Goal: Information Seeking & Learning: Learn about a topic

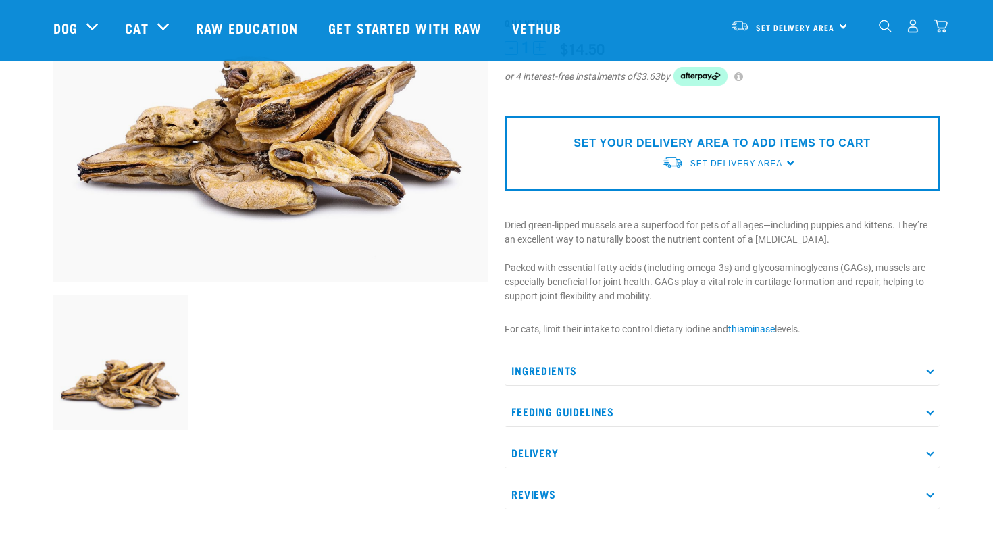
scroll to position [344, 0]
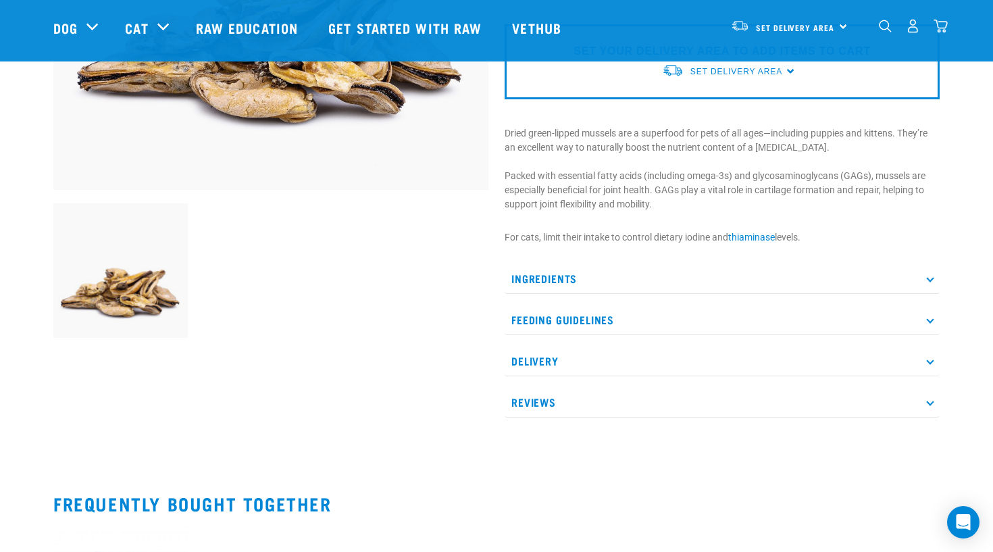
click at [564, 290] on p "Ingredients" at bounding box center [721, 278] width 435 height 30
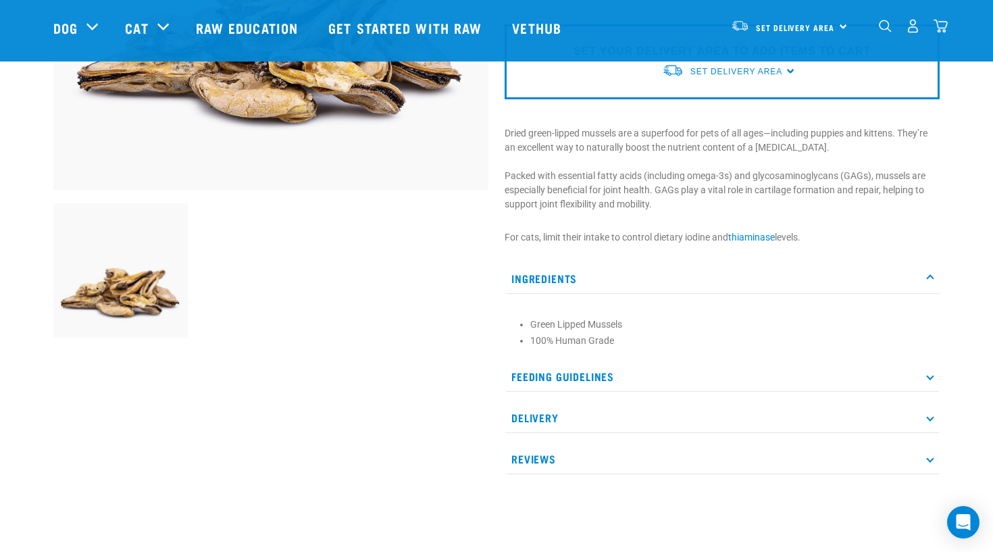
click at [586, 370] on p "Feeding Guidelines" at bounding box center [721, 376] width 435 height 30
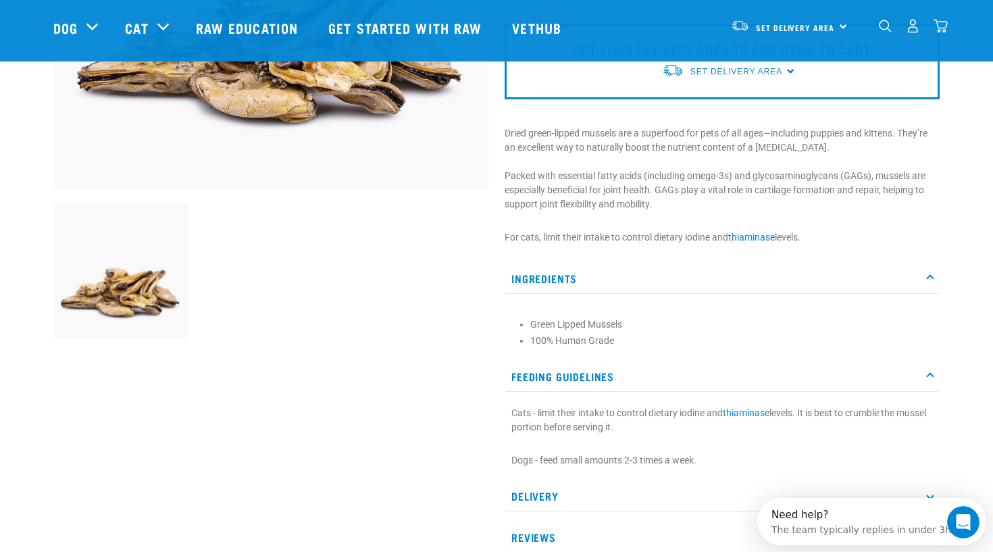
scroll to position [0, 0]
click at [583, 366] on p "Feeding Guidelines" at bounding box center [721, 376] width 435 height 30
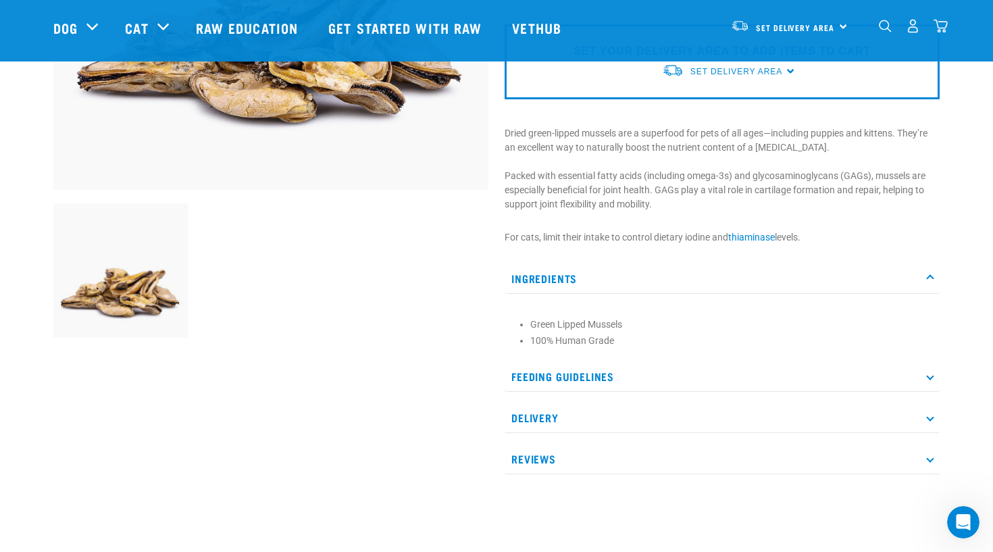
click at [573, 434] on div "Ingredients Green Lipped Mussels 100% Human Grade Feeding Guidelines Cats - lim…" at bounding box center [721, 368] width 435 height 211
click at [573, 421] on p "Delivery" at bounding box center [721, 417] width 435 height 30
click at [576, 452] on p "Reviews" at bounding box center [721, 459] width 435 height 30
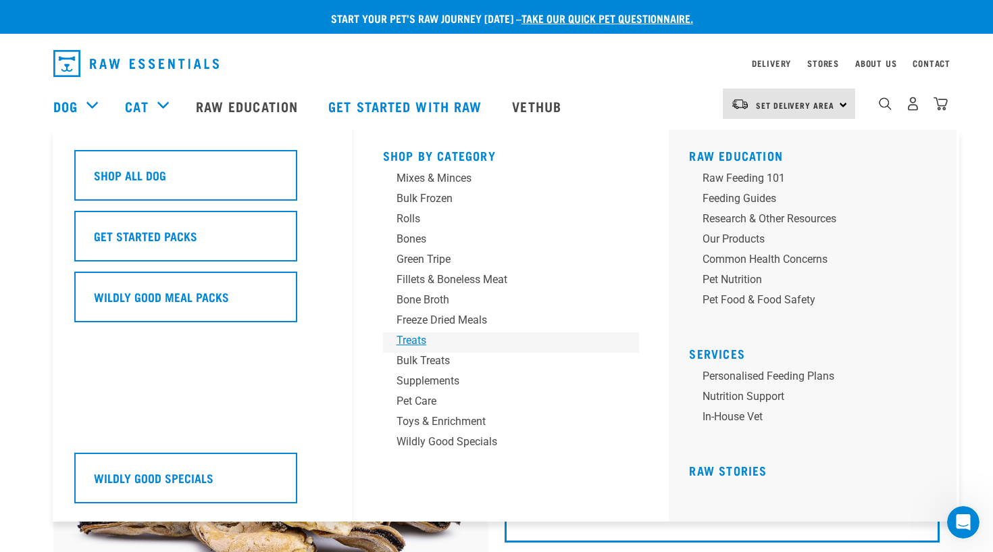
click at [429, 337] on div "Treats" at bounding box center [501, 340] width 211 height 16
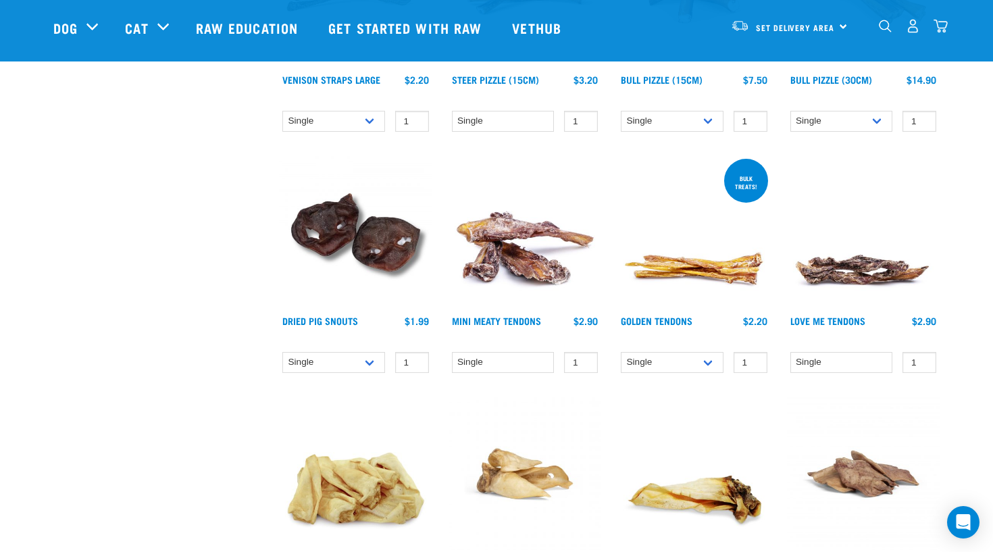
scroll to position [531, 0]
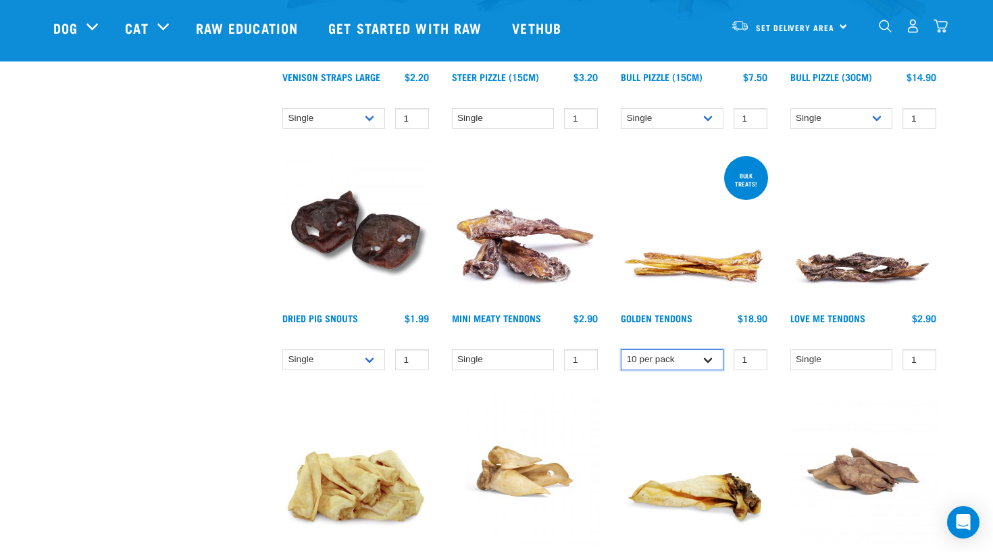
select select "880"
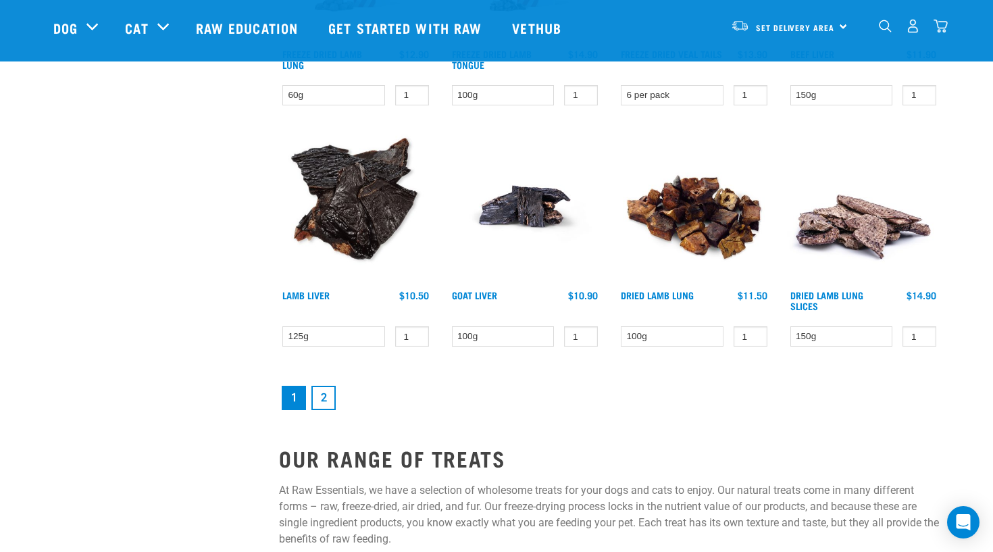
scroll to position [1811, 0]
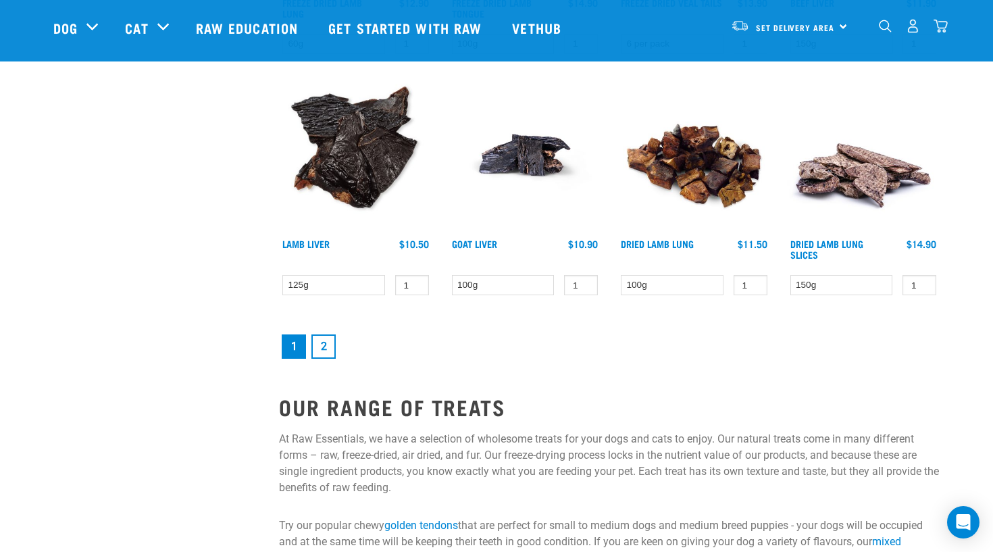
click at [331, 359] on link "2" at bounding box center [323, 346] width 24 height 24
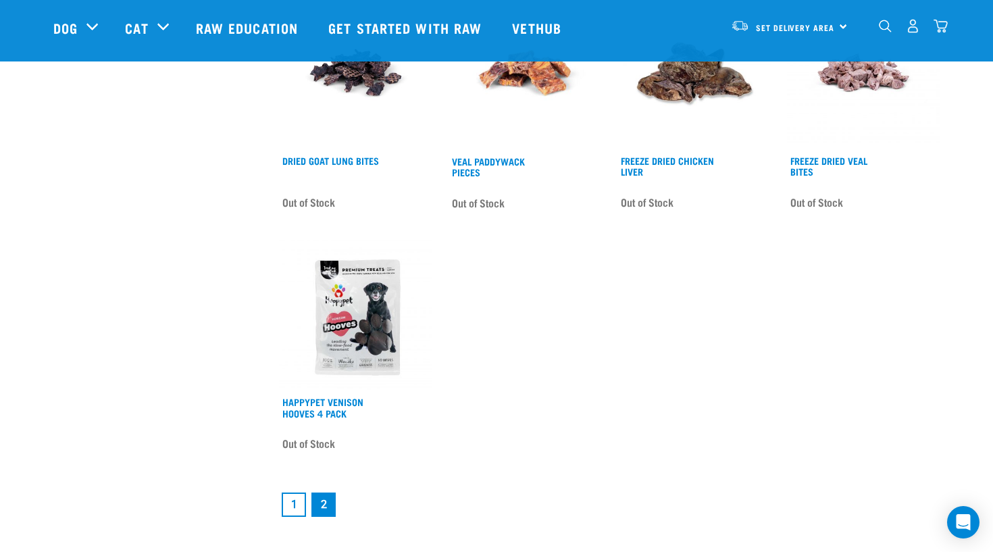
scroll to position [1798, 0]
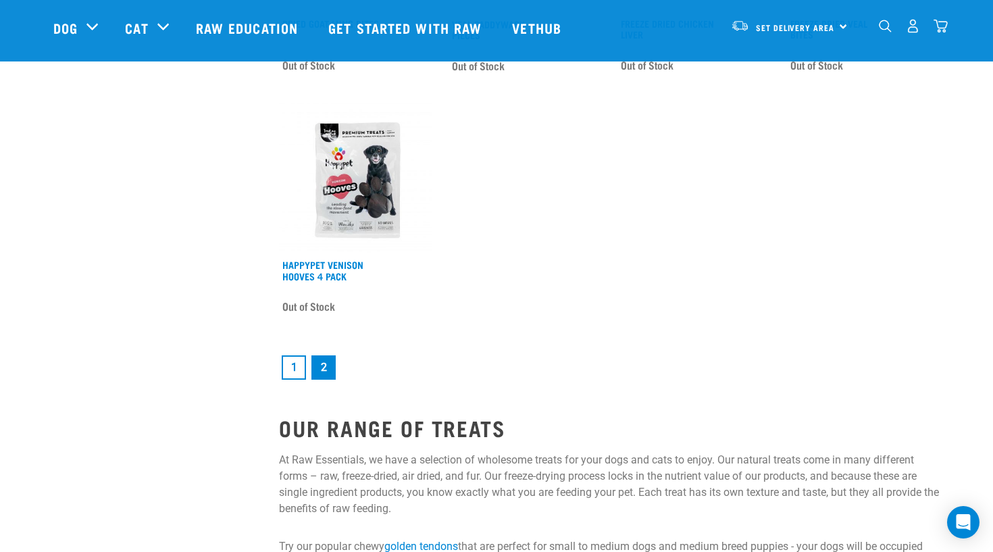
click at [300, 363] on link "1" at bounding box center [294, 367] width 24 height 24
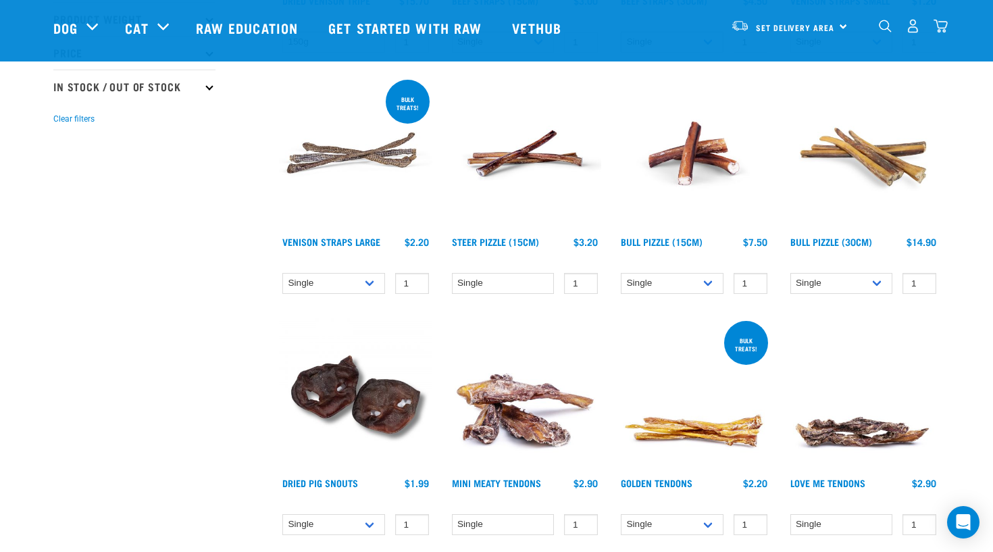
scroll to position [367, 0]
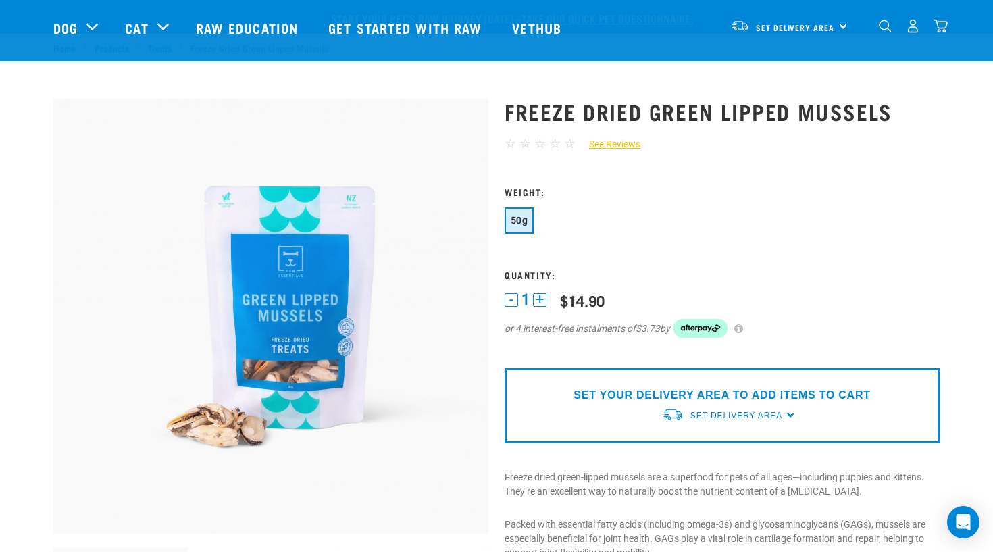
scroll to position [466, 0]
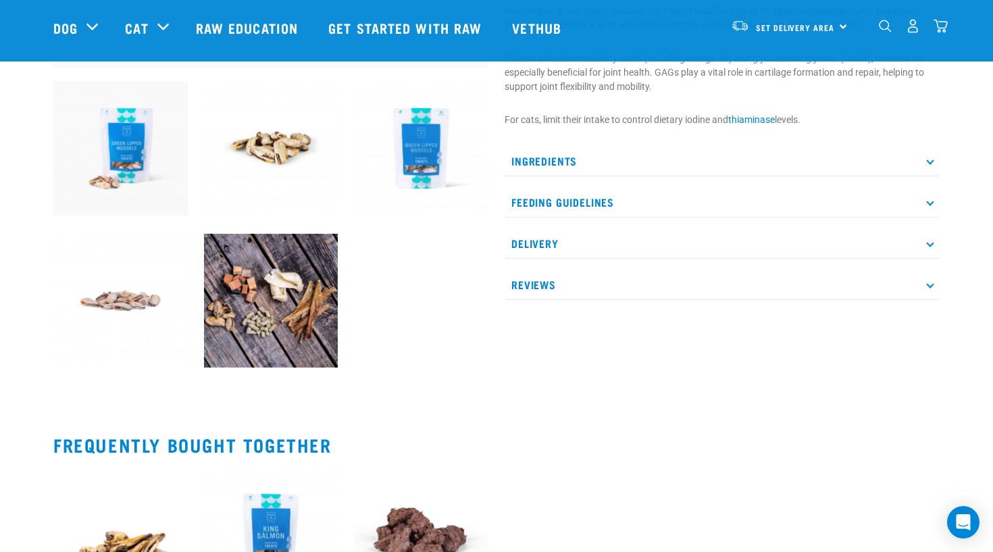
click at [632, 198] on p "Feeding Guidelines" at bounding box center [721, 202] width 435 height 30
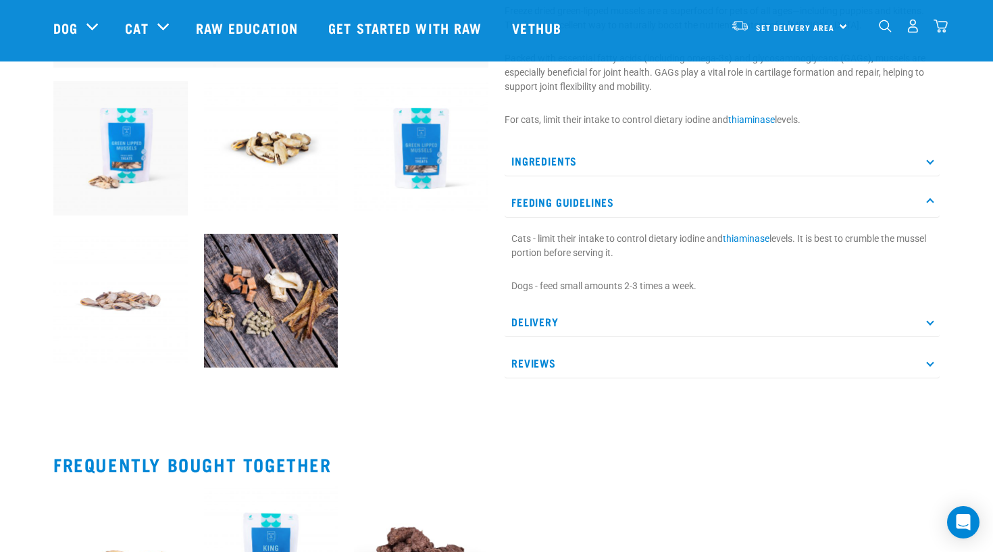
click at [632, 198] on p "Feeding Guidelines" at bounding box center [721, 202] width 435 height 30
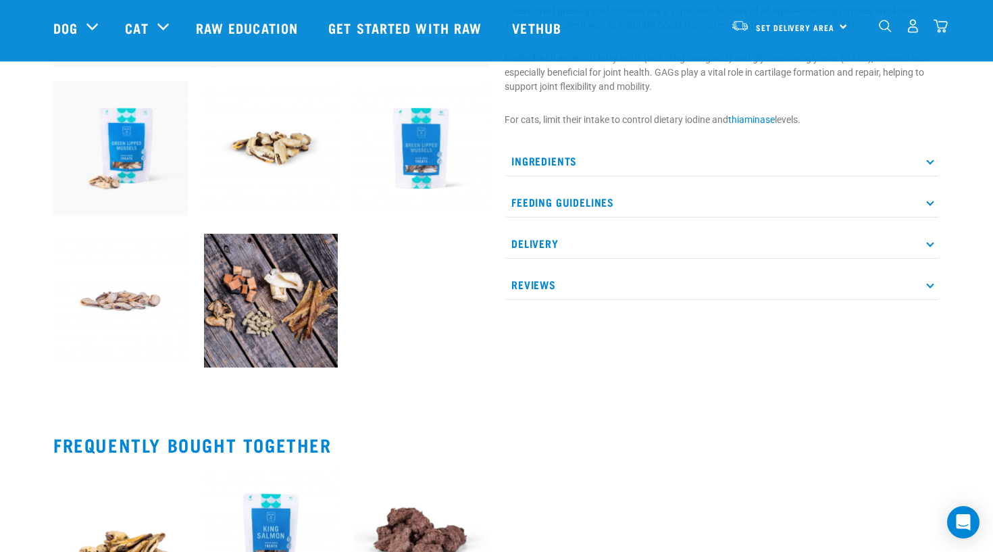
click at [263, 313] on img at bounding box center [271, 301] width 134 height 134
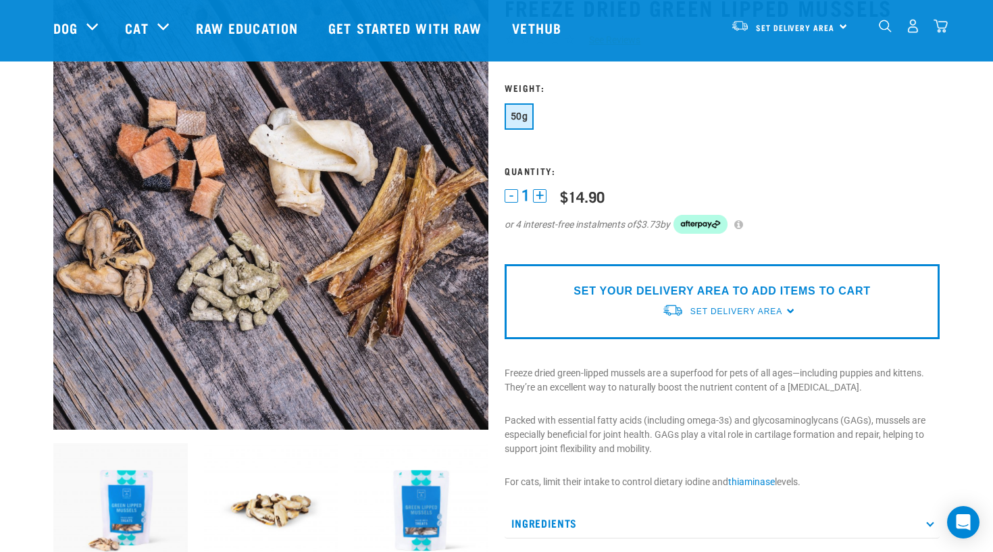
scroll to position [70, 0]
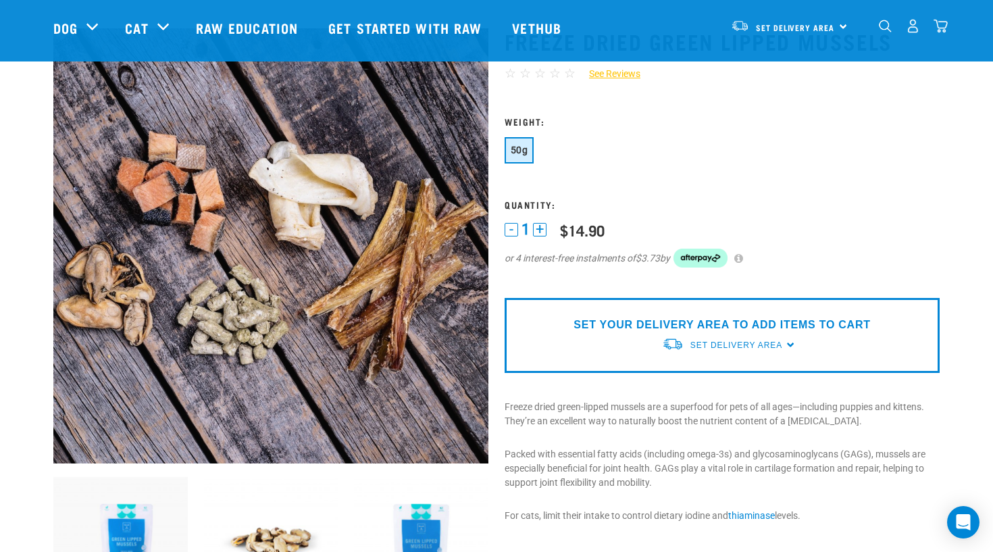
click at [282, 551] on img at bounding box center [271, 544] width 134 height 134
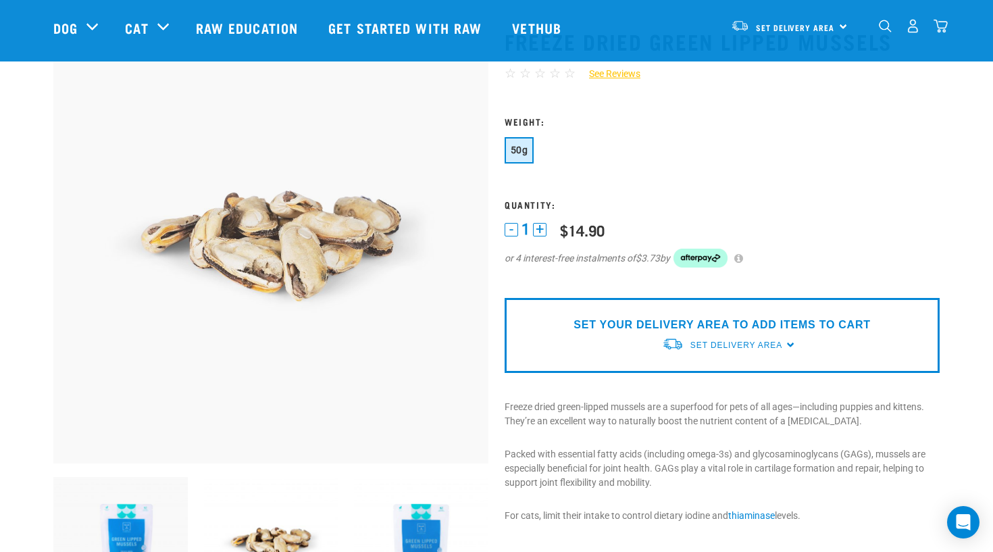
click at [407, 525] on img at bounding box center [421, 544] width 134 height 134
